Goal: Task Accomplishment & Management: Manage account settings

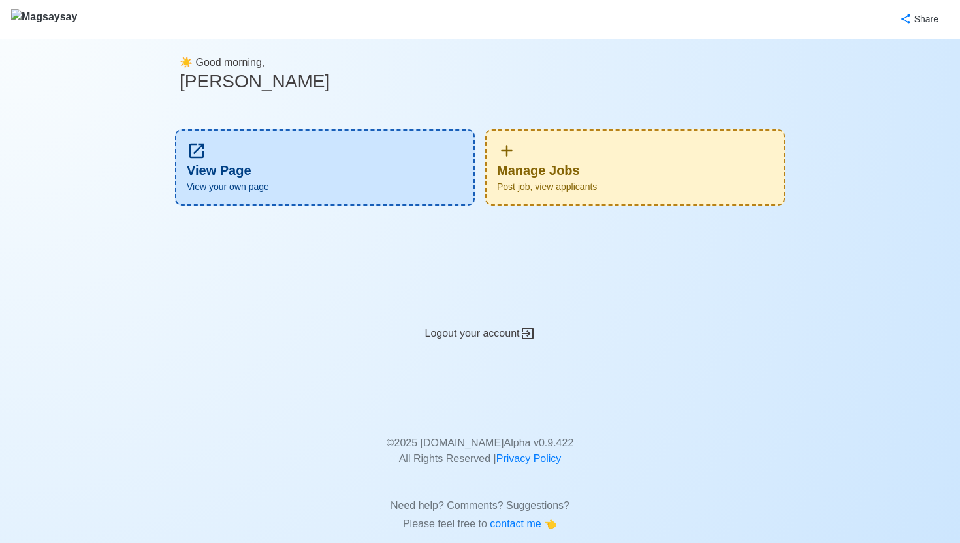
click at [566, 169] on div "Manage Jobs Post job, view applicants" at bounding box center [635, 167] width 300 height 76
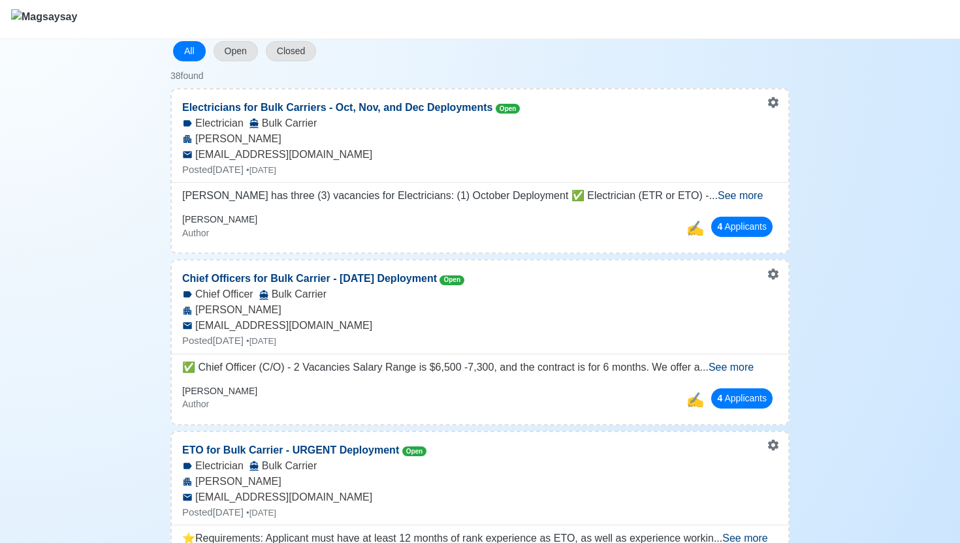
scroll to position [129, 0]
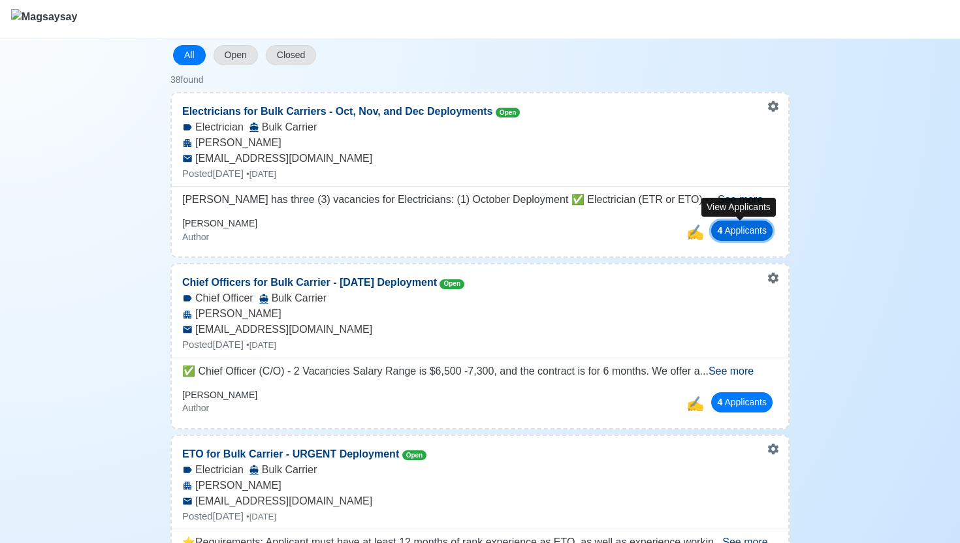
click at [755, 233] on button "4 Applicant s" at bounding box center [741, 231] width 61 height 20
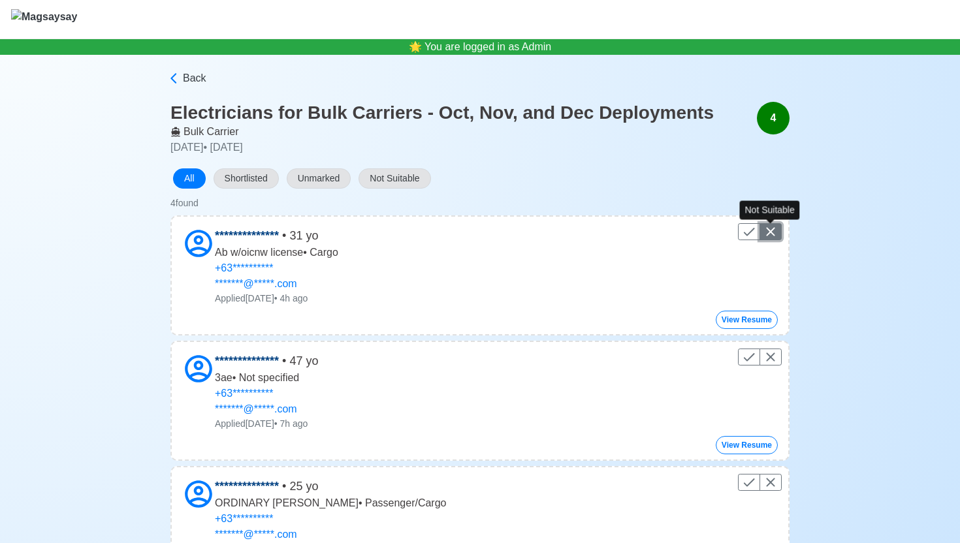
click at [773, 233] on icon "Control" at bounding box center [771, 232] width 16 height 16
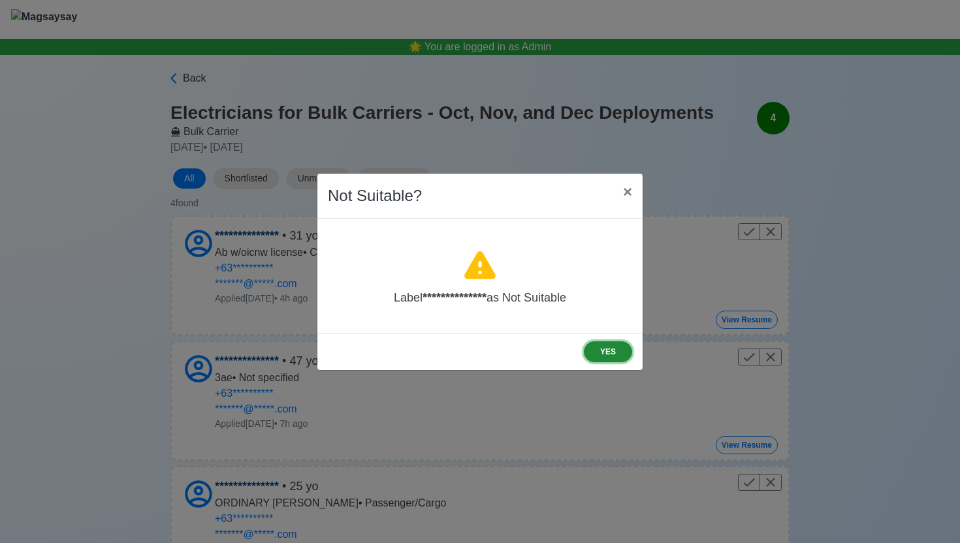
click at [619, 353] on button "YES" at bounding box center [608, 352] width 48 height 21
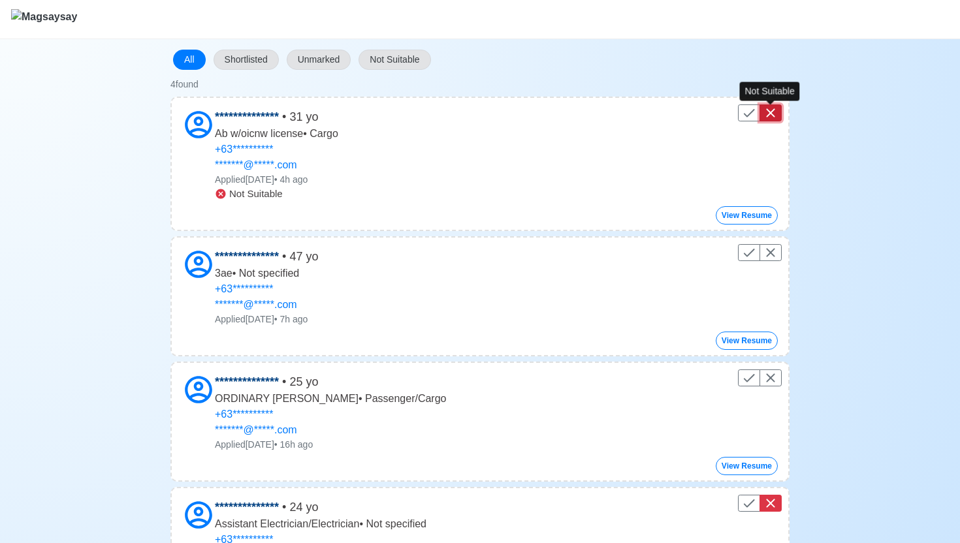
scroll to position [120, 0]
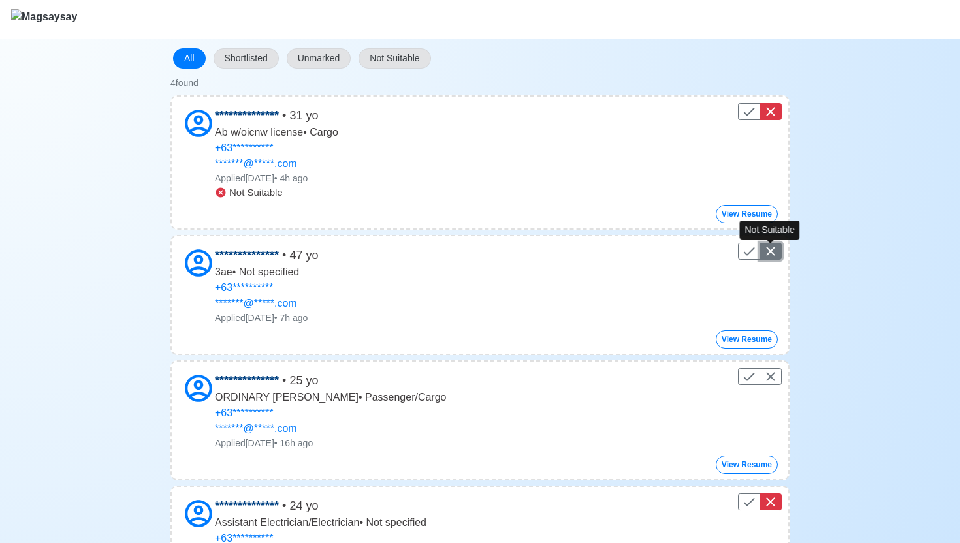
click at [771, 252] on icon "Control" at bounding box center [770, 252] width 8 height 8
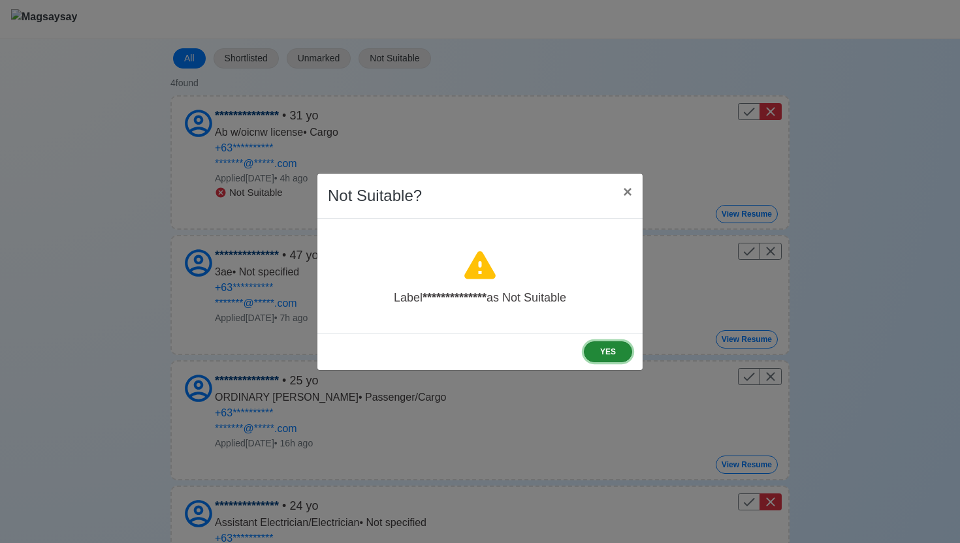
click at [617, 349] on button "YES" at bounding box center [608, 352] width 48 height 21
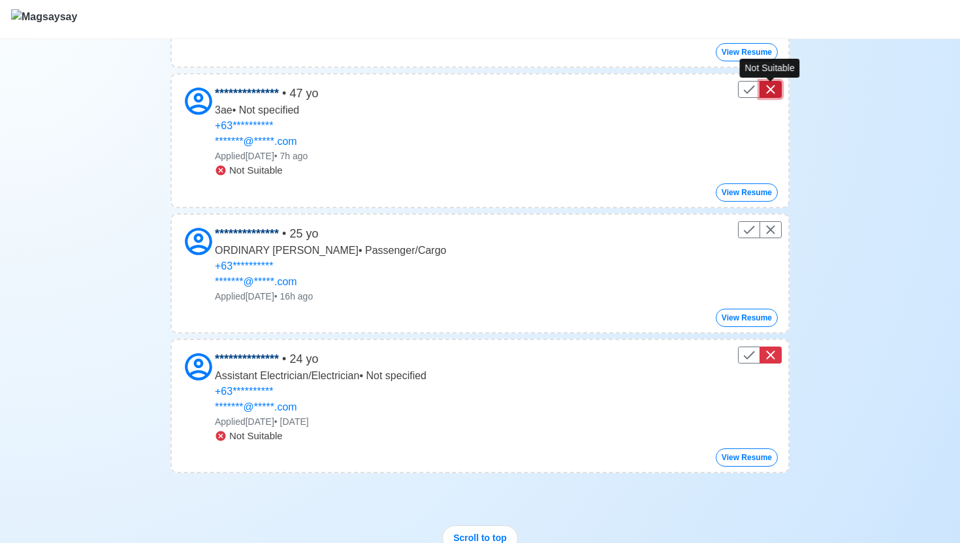
scroll to position [287, 0]
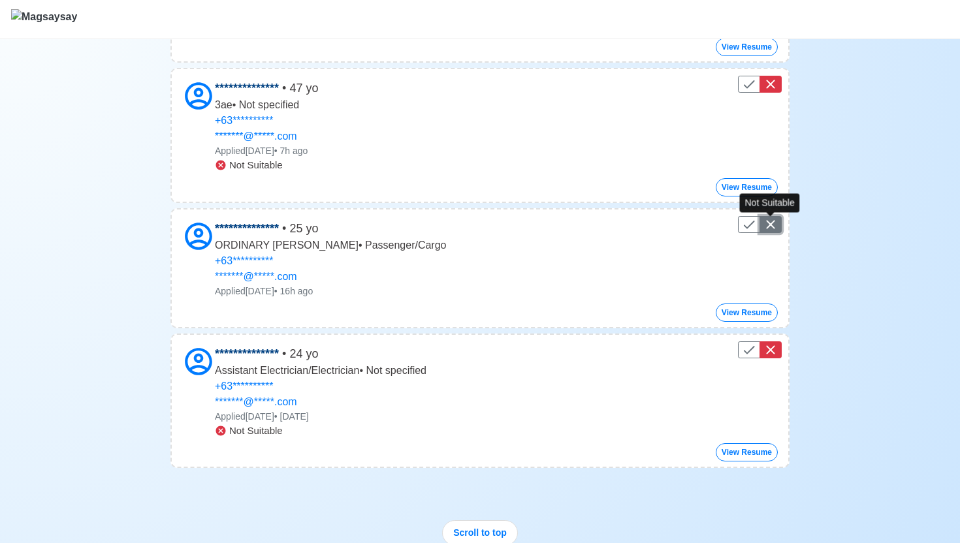
click at [769, 223] on icon "Control" at bounding box center [771, 225] width 16 height 16
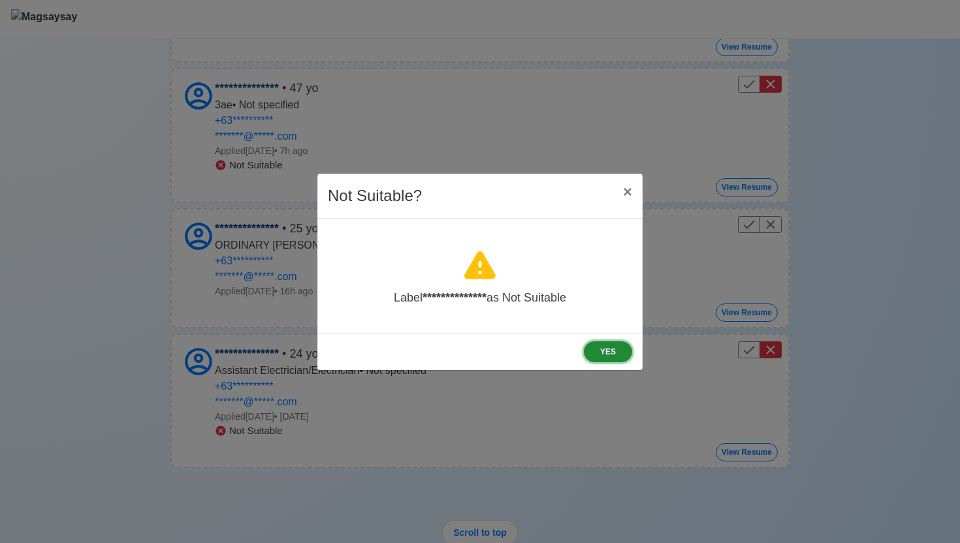
click at [606, 357] on button "YES" at bounding box center [608, 352] width 48 height 21
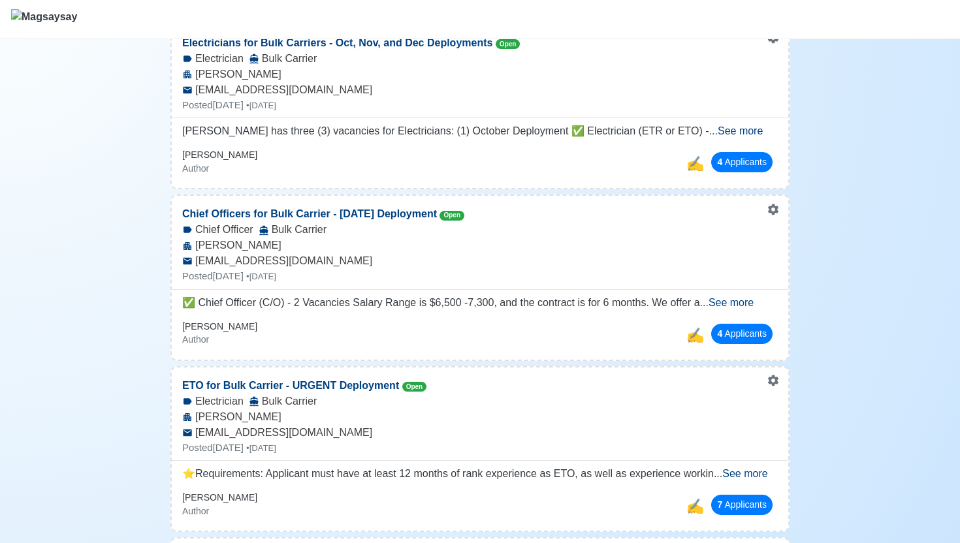
scroll to position [201, 0]
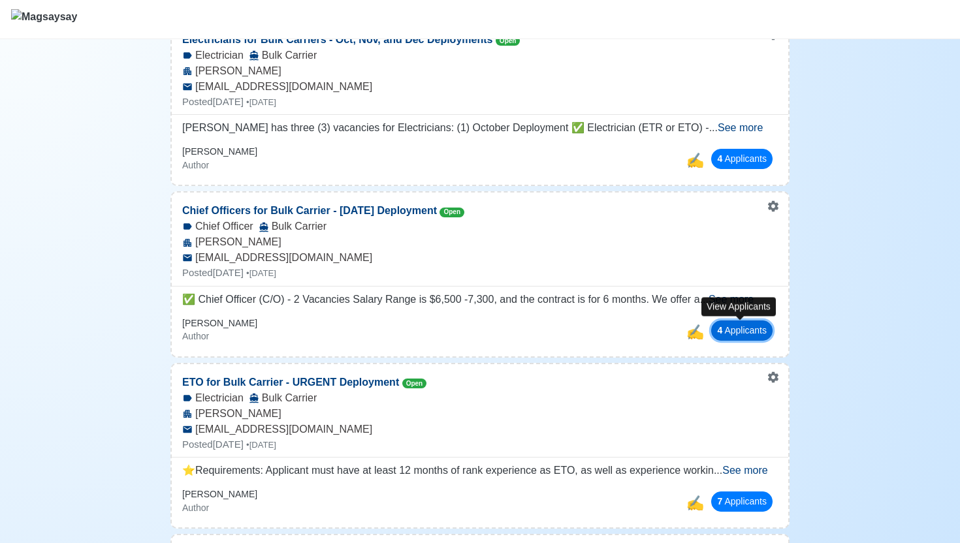
click at [736, 326] on button "4 Applicant s" at bounding box center [741, 331] width 61 height 20
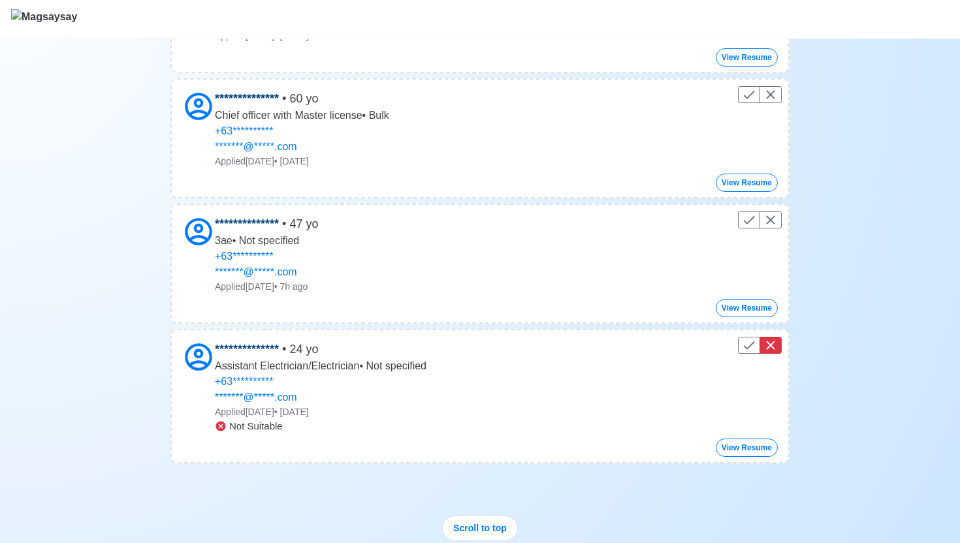
scroll to position [265, 0]
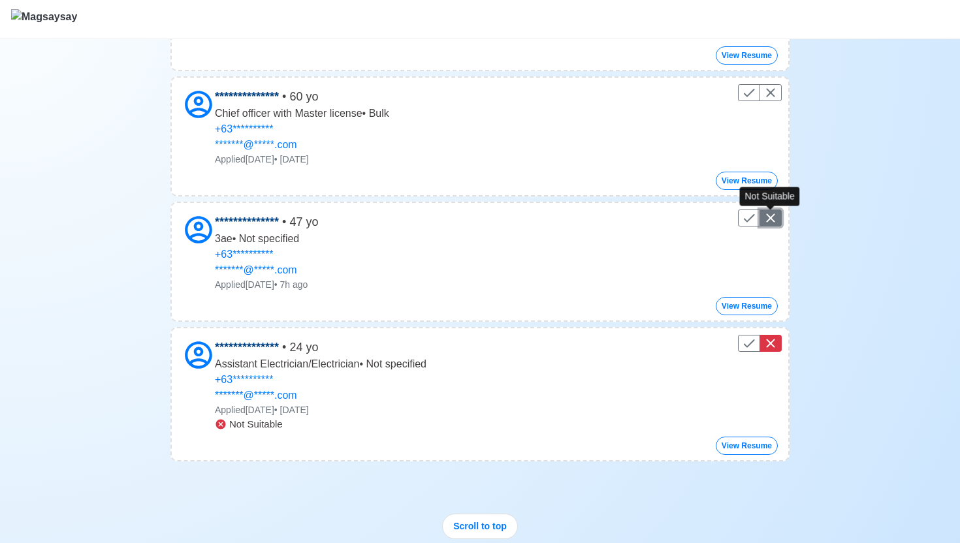
click at [770, 224] on icon "Control" at bounding box center [771, 218] width 16 height 16
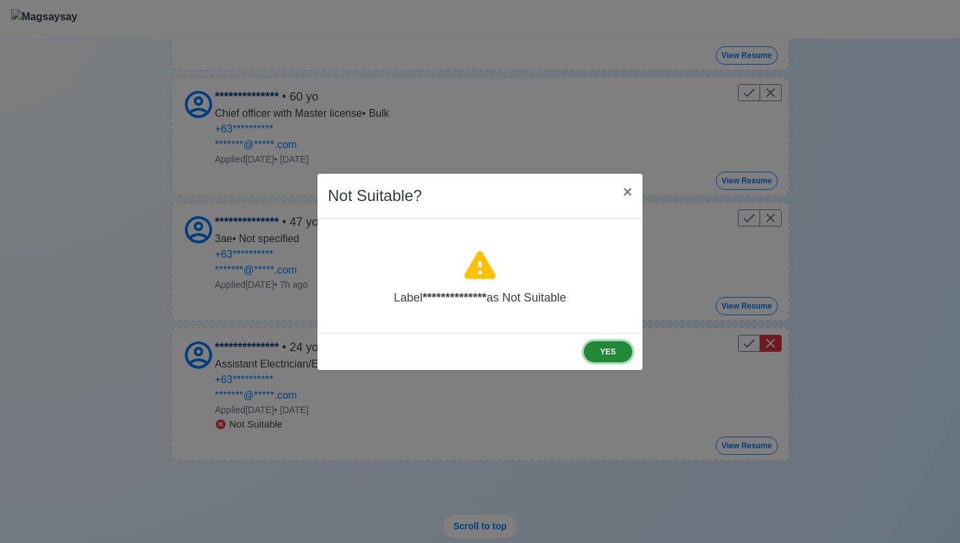
click at [605, 349] on button "YES" at bounding box center [608, 352] width 48 height 21
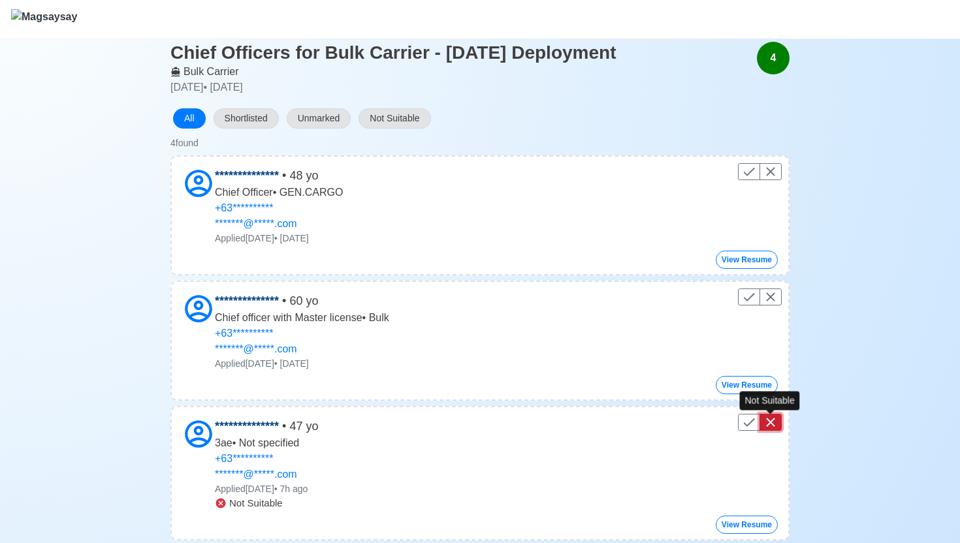
scroll to position [59, 0]
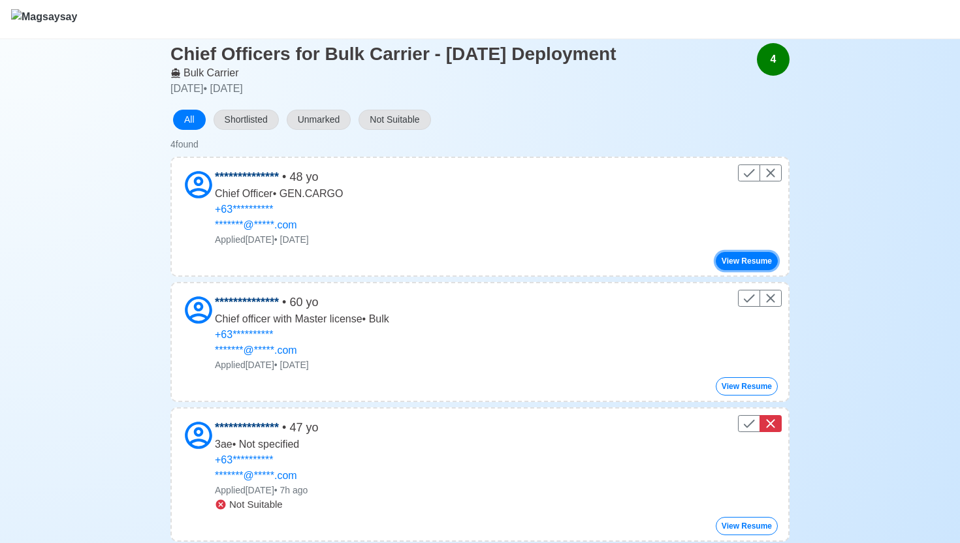
click at [756, 265] on button "View Resume" at bounding box center [747, 261] width 62 height 18
